Goal: Task Accomplishment & Management: Manage account settings

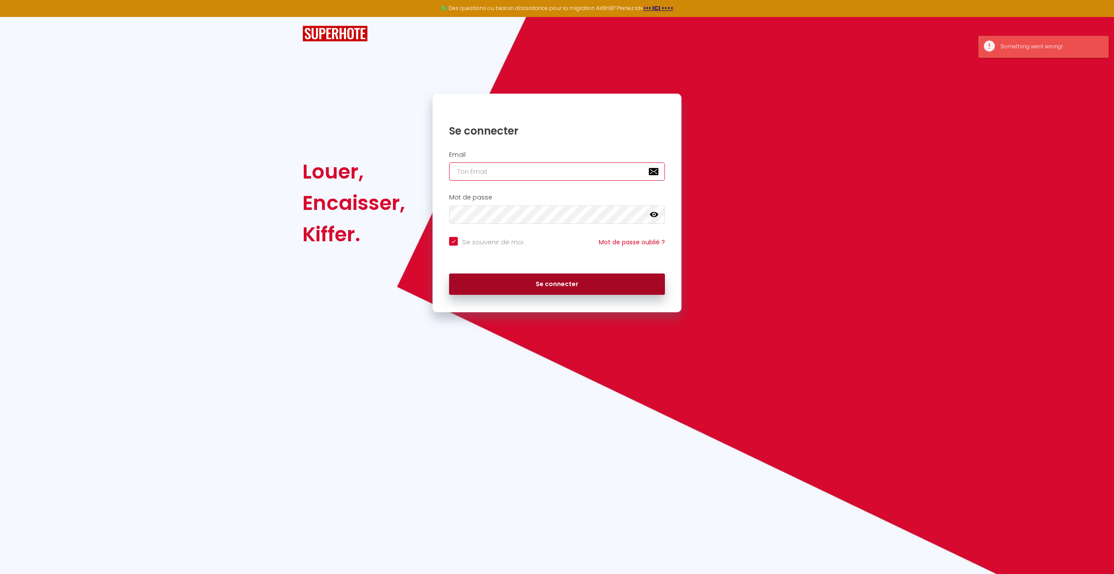
type input "[EMAIL_ADDRESS][DOMAIN_NAME]"
click at [515, 286] on button "Se connecter" at bounding box center [557, 284] width 216 height 22
checkbox input "true"
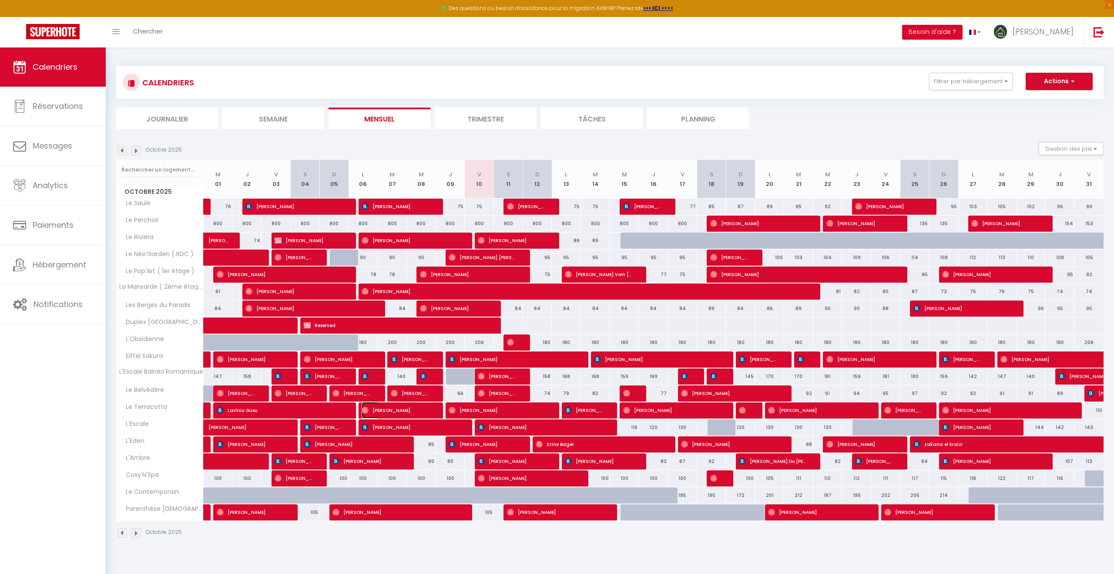
click at [400, 409] on span "[PERSON_NAME]" at bounding box center [396, 410] width 68 height 17
select select "OK"
select select "0"
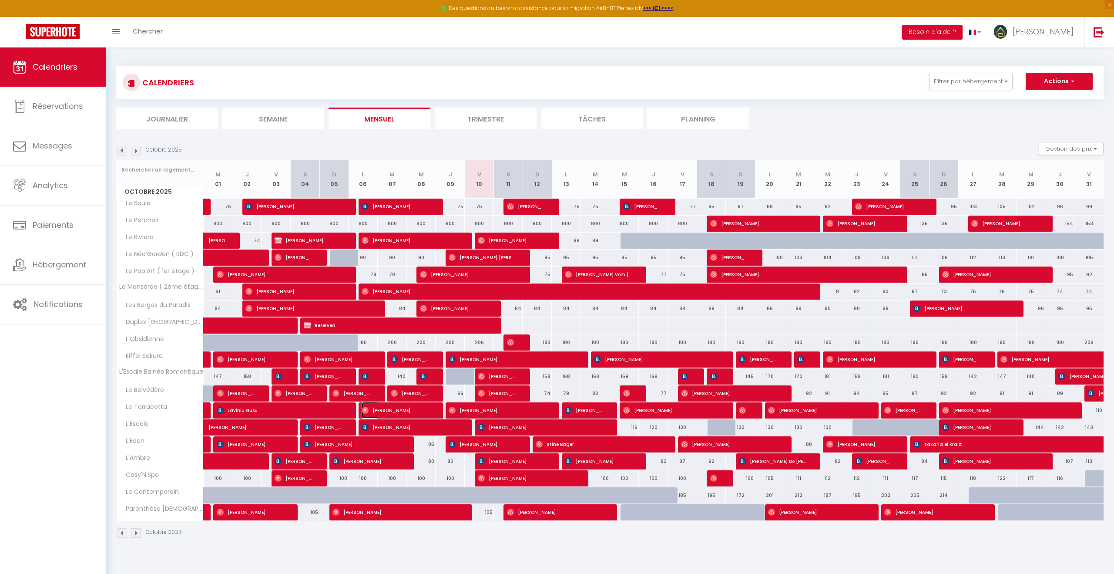
select select "1"
select select
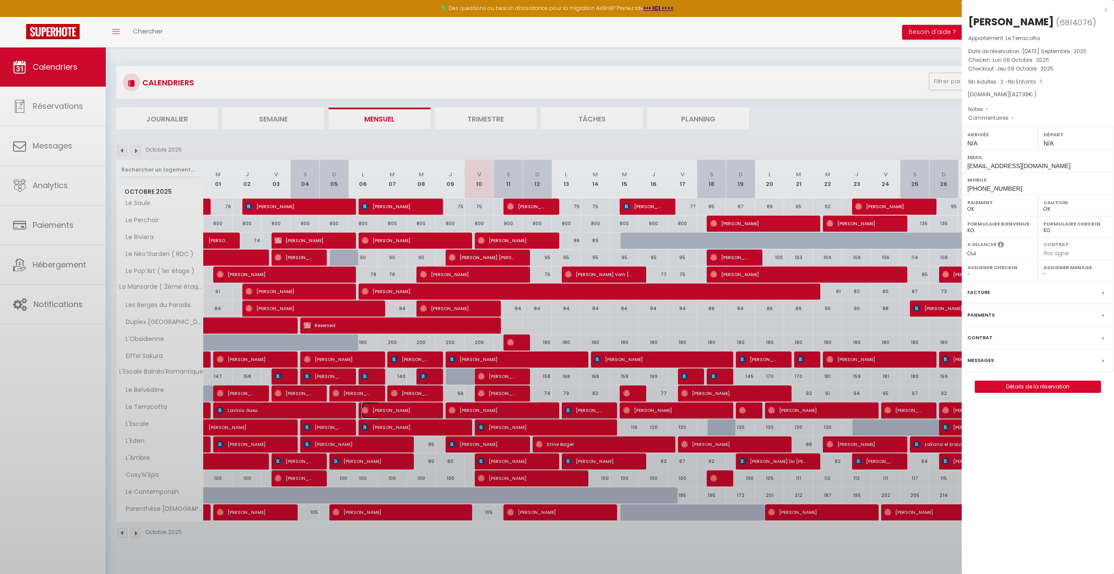
select select "36375"
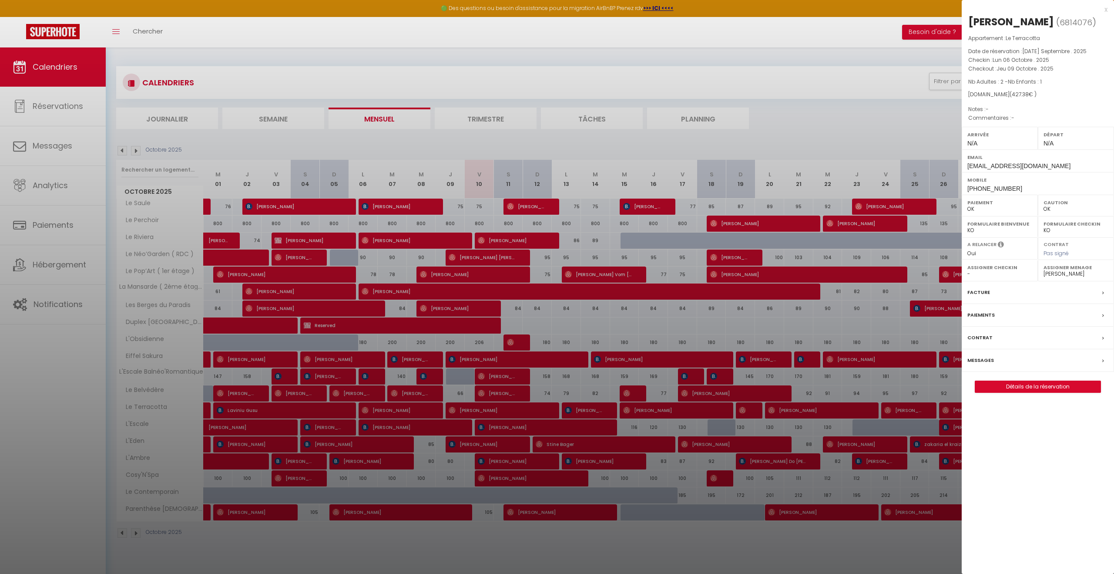
click at [983, 359] on label "Messages" at bounding box center [981, 360] width 27 height 9
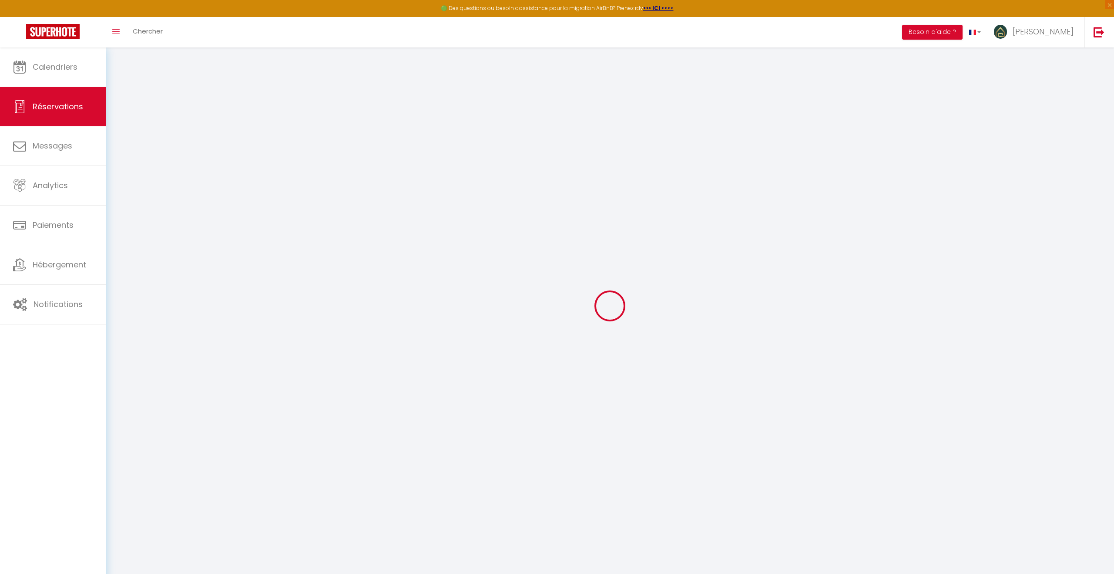
select select
checkbox input "false"
select select
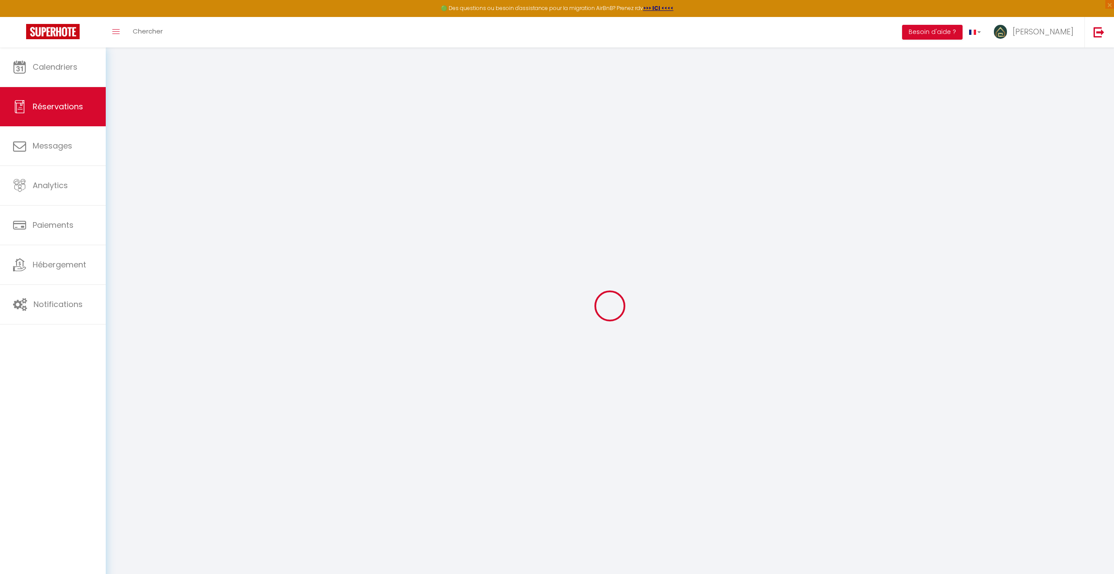
select select
checkbox input "false"
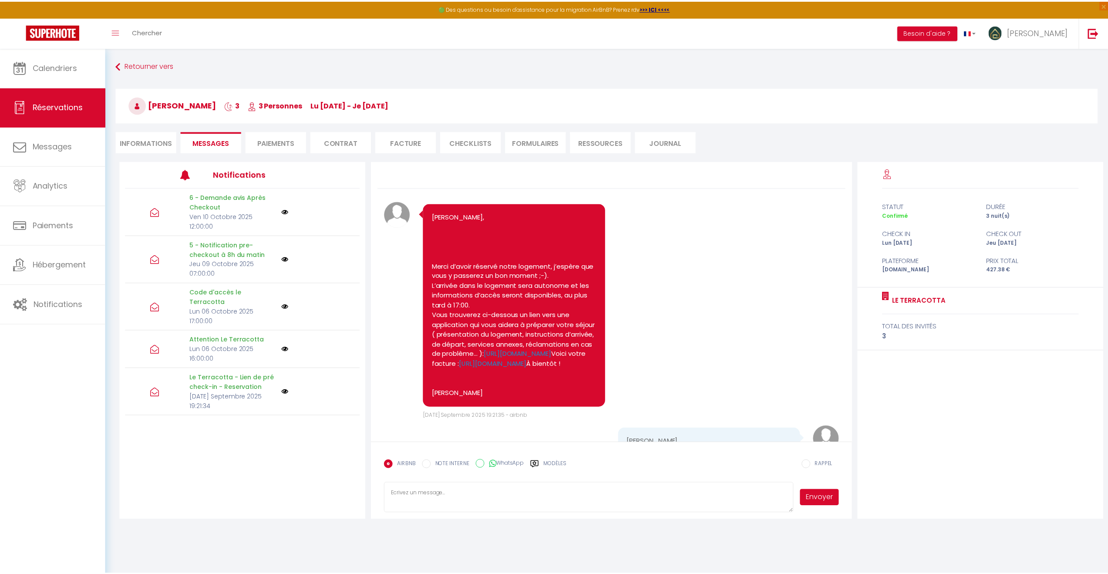
scroll to position [2086, 0]
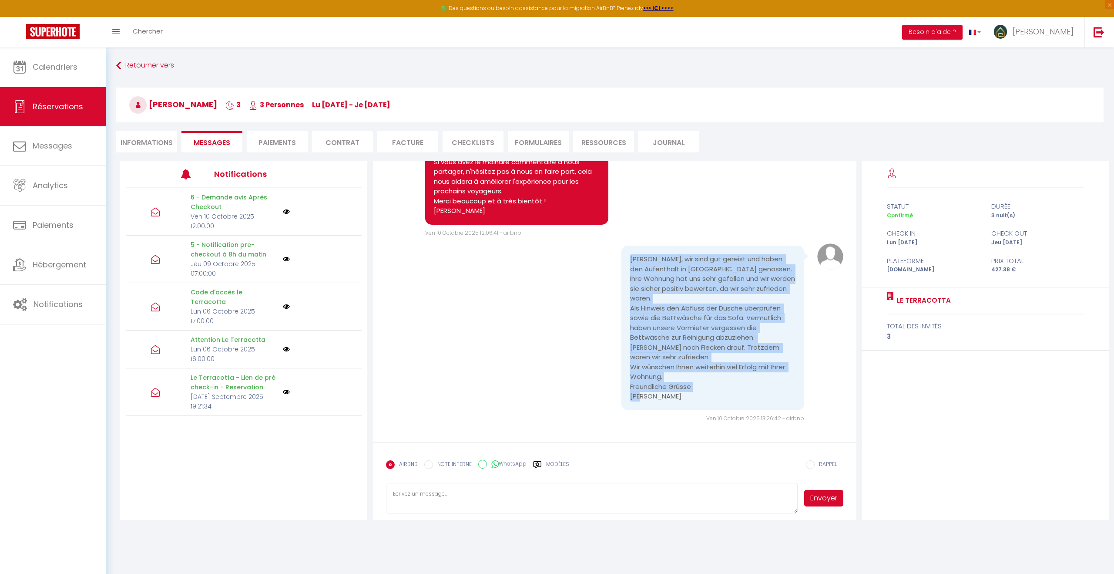
drag, startPoint x: 665, startPoint y: 396, endPoint x: 642, endPoint y: 280, distance: 118.0
click at [631, 261] on pre "[PERSON_NAME], wir sind gut gereist und haben den Aufenthalt in [GEOGRAPHIC_DAT…" at bounding box center [712, 327] width 165 height 147
copy pre "[PERSON_NAME], wir sind gut gereist und haben den Aufenthalt in [GEOGRAPHIC_DAT…"
click at [48, 69] on span "Calendriers" at bounding box center [55, 66] width 45 height 11
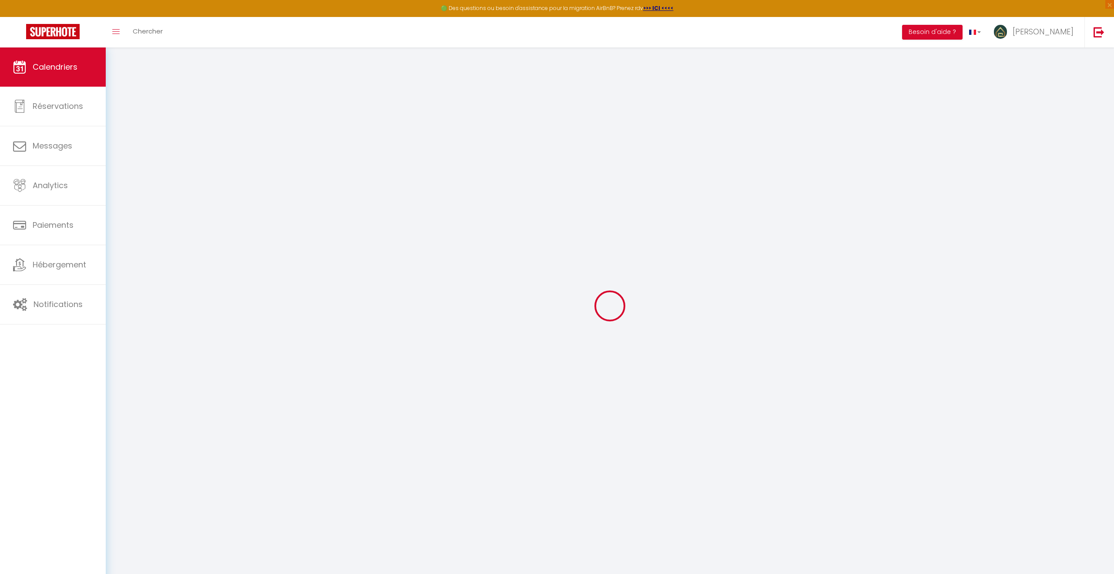
select select
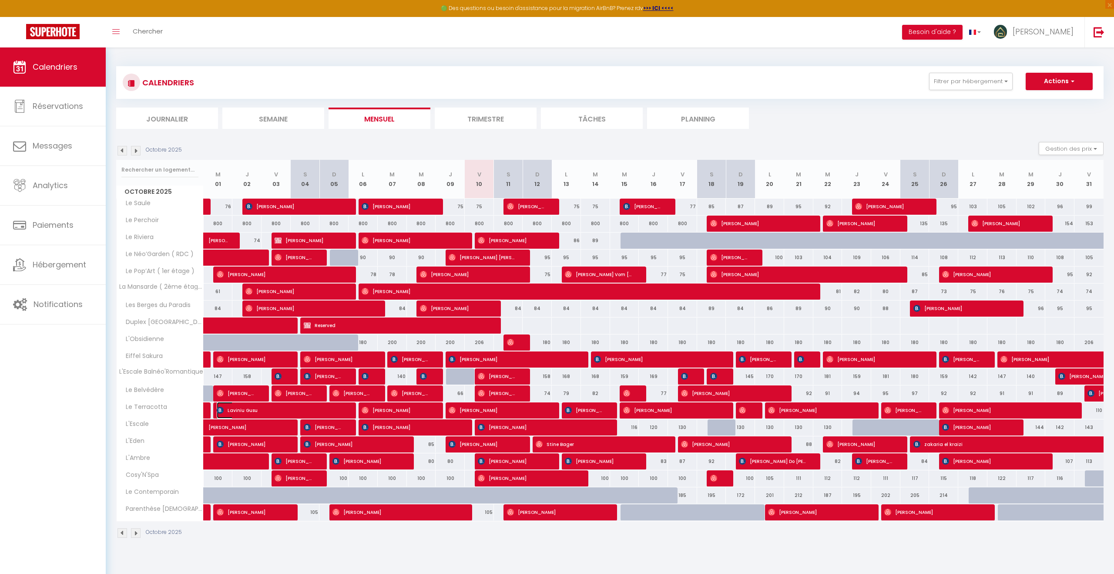
click at [292, 413] on span "Laviniu Gusu" at bounding box center [280, 410] width 126 height 17
select select "OK"
select select "KO"
select select "0"
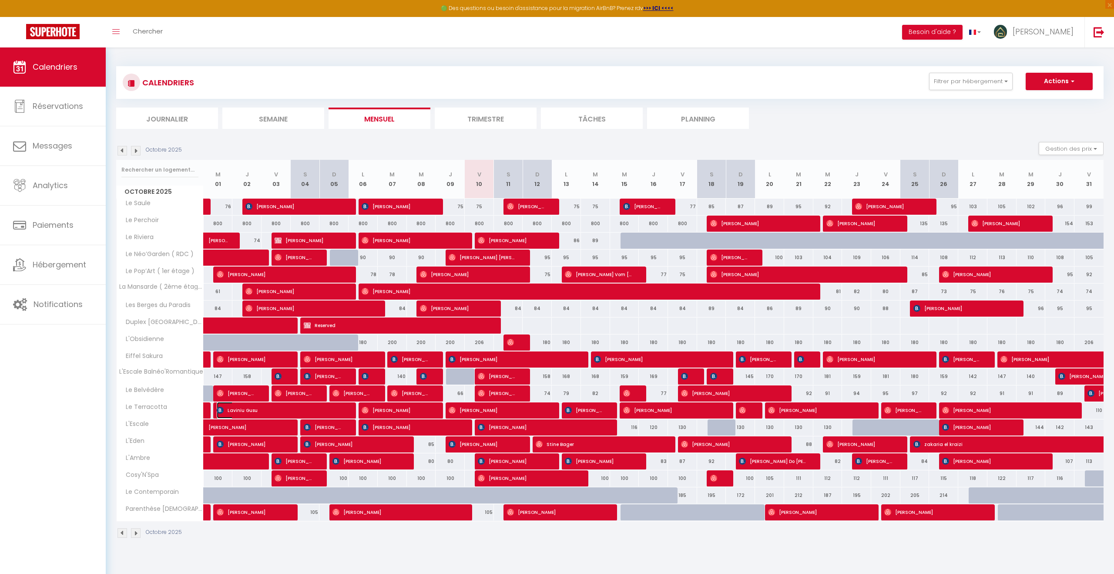
select select "1"
select select
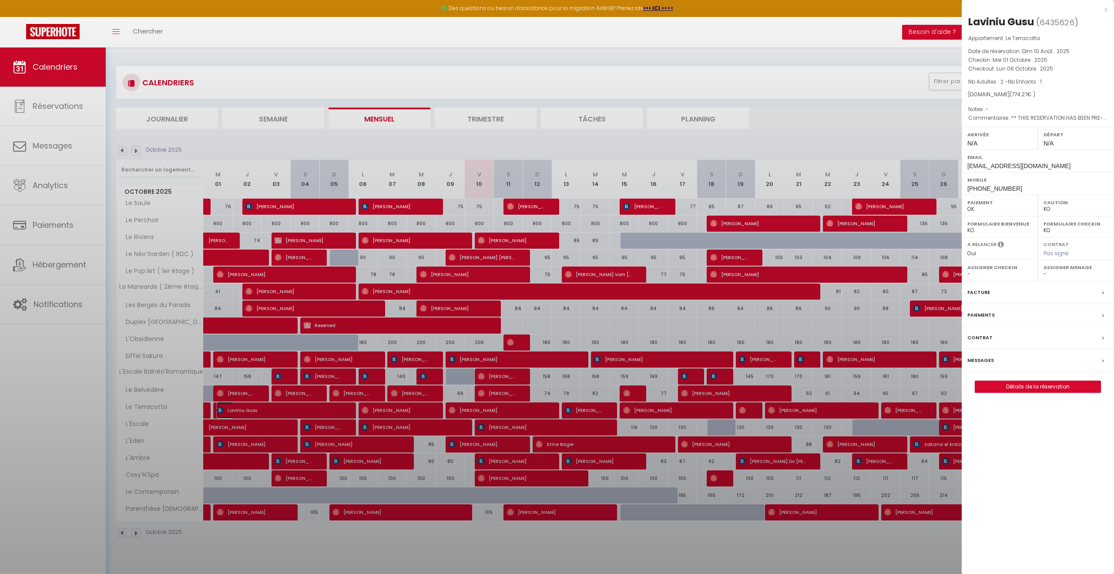
select select "36375"
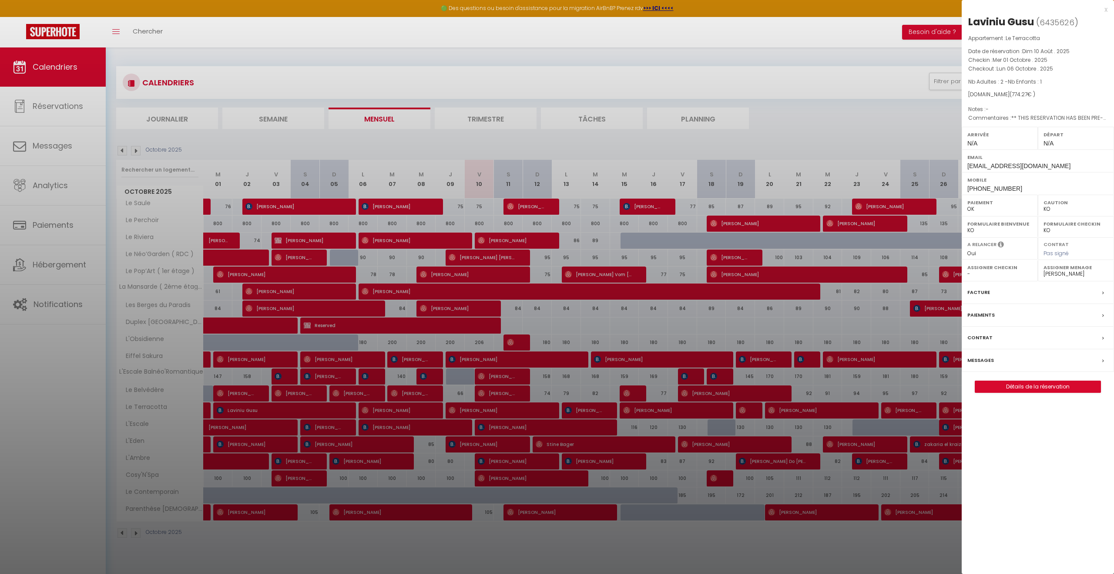
click at [387, 412] on div at bounding box center [557, 287] width 1114 height 574
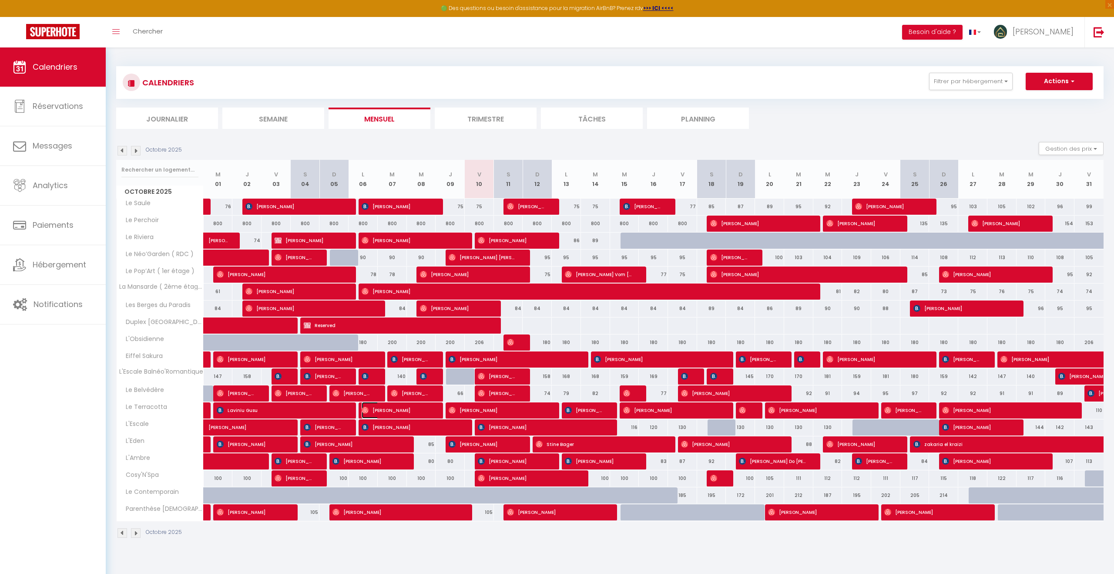
click at [390, 411] on span "[PERSON_NAME]" at bounding box center [396, 410] width 68 height 17
select select "OK"
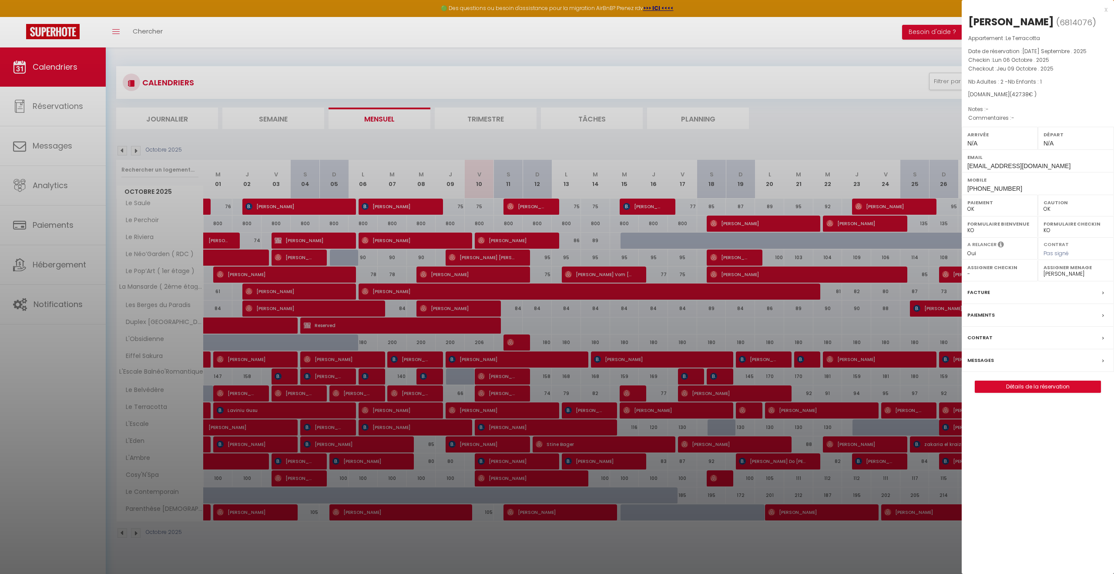
click at [507, 144] on div at bounding box center [557, 287] width 1114 height 574
